Goal: Communication & Community: Answer question/provide support

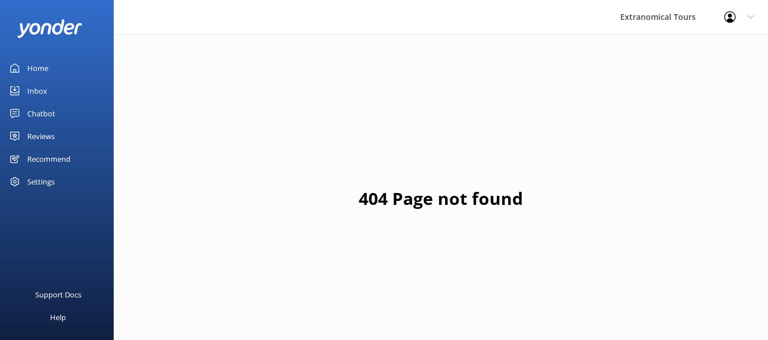
click at [49, 83] on link "Inbox" at bounding box center [57, 91] width 114 height 23
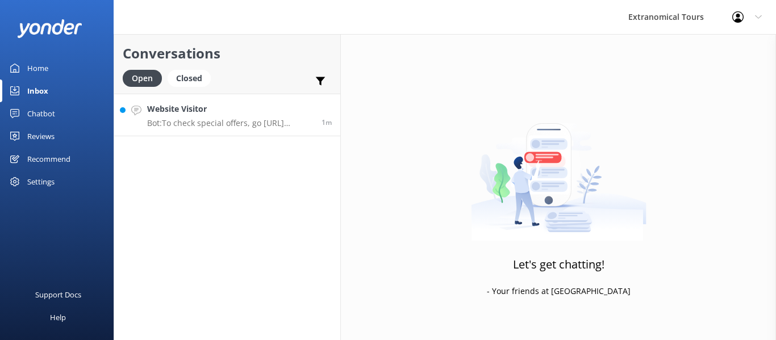
click at [244, 118] on p "Bot: To check special offers, go [URL][DOMAIN_NAME]." at bounding box center [230, 123] width 166 height 10
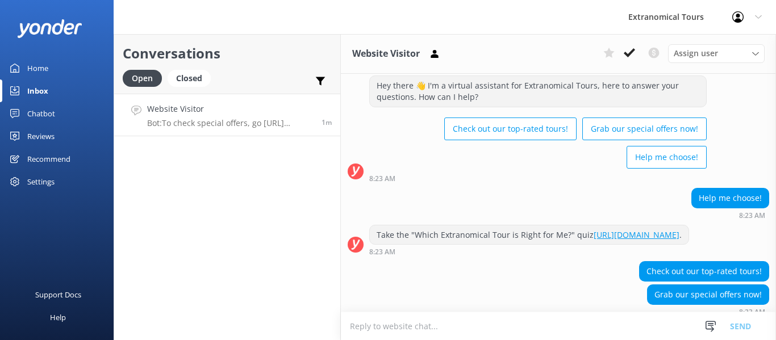
scroll to position [142, 0]
